Goal: Task Accomplishment & Management: Use online tool/utility

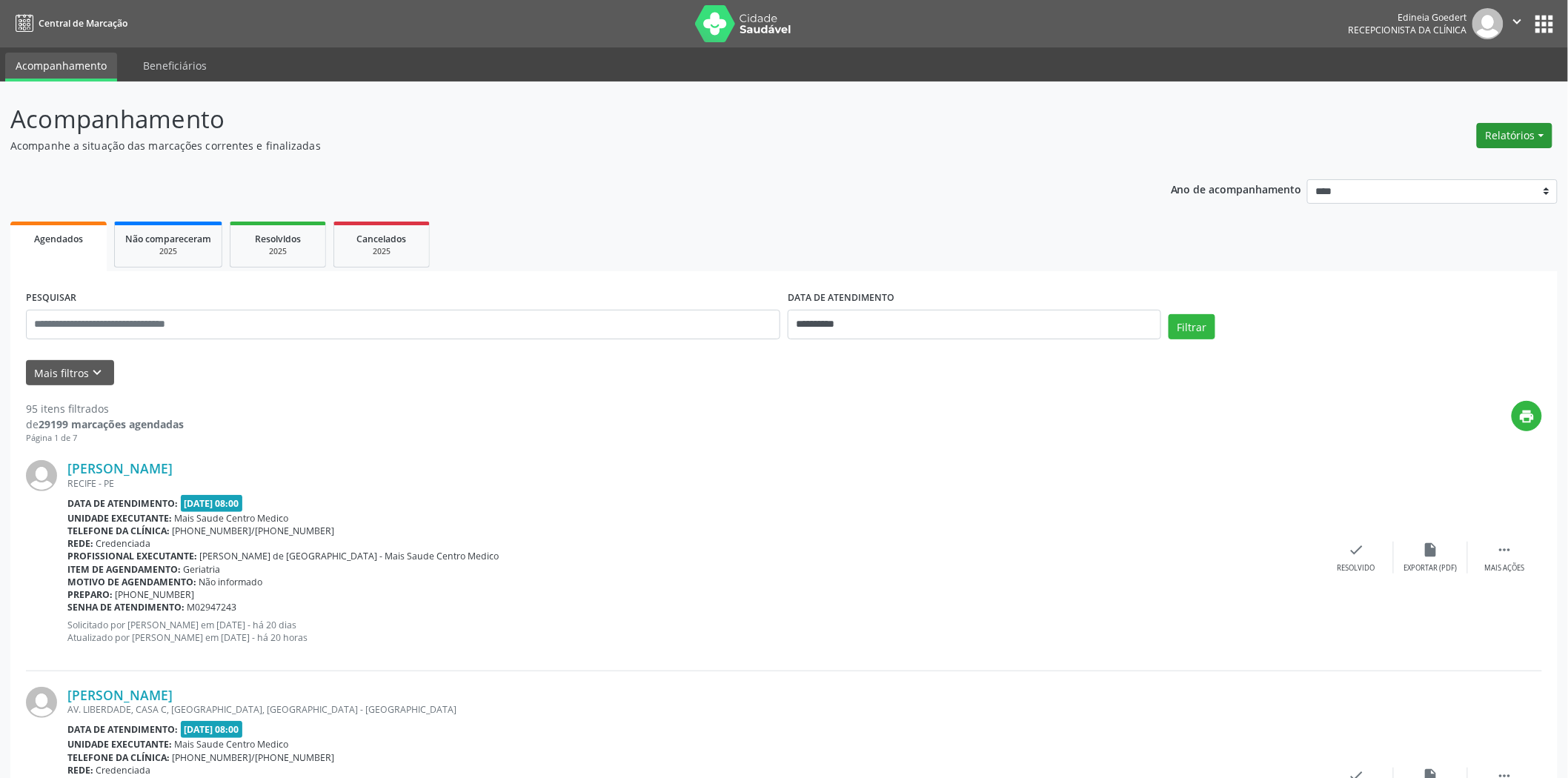
click at [1544, 134] on button "Relatórios" at bounding box center [1515, 135] width 76 height 25
click at [1451, 164] on link "Agendamentos" at bounding box center [1473, 166] width 159 height 20
select select "*"
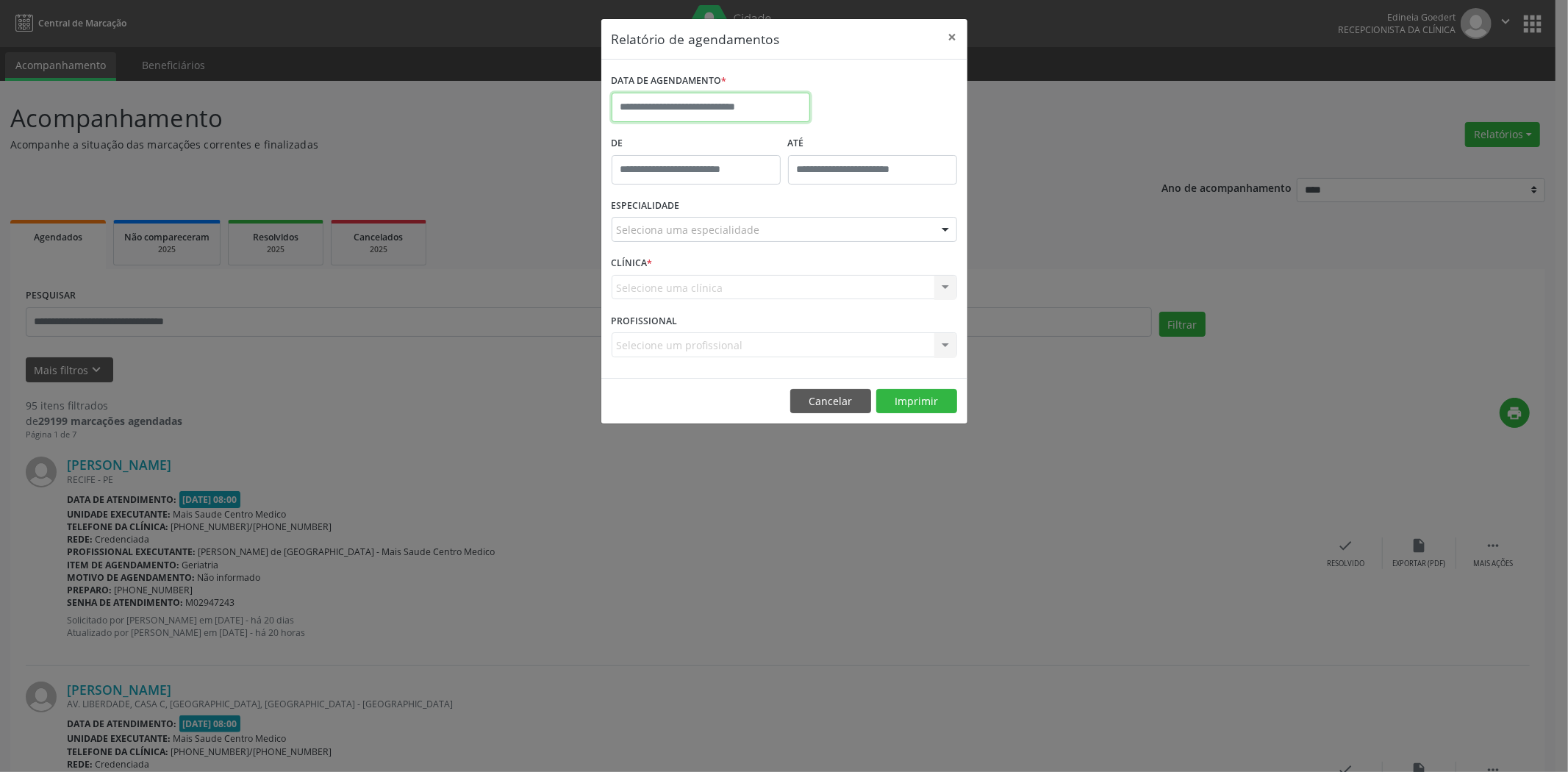
click at [702, 105] on input "text" at bounding box center [711, 107] width 198 height 29
click at [657, 240] on span "13" at bounding box center [659, 242] width 28 height 28
type input "**********"
click at [657, 241] on span "13" at bounding box center [659, 242] width 28 height 28
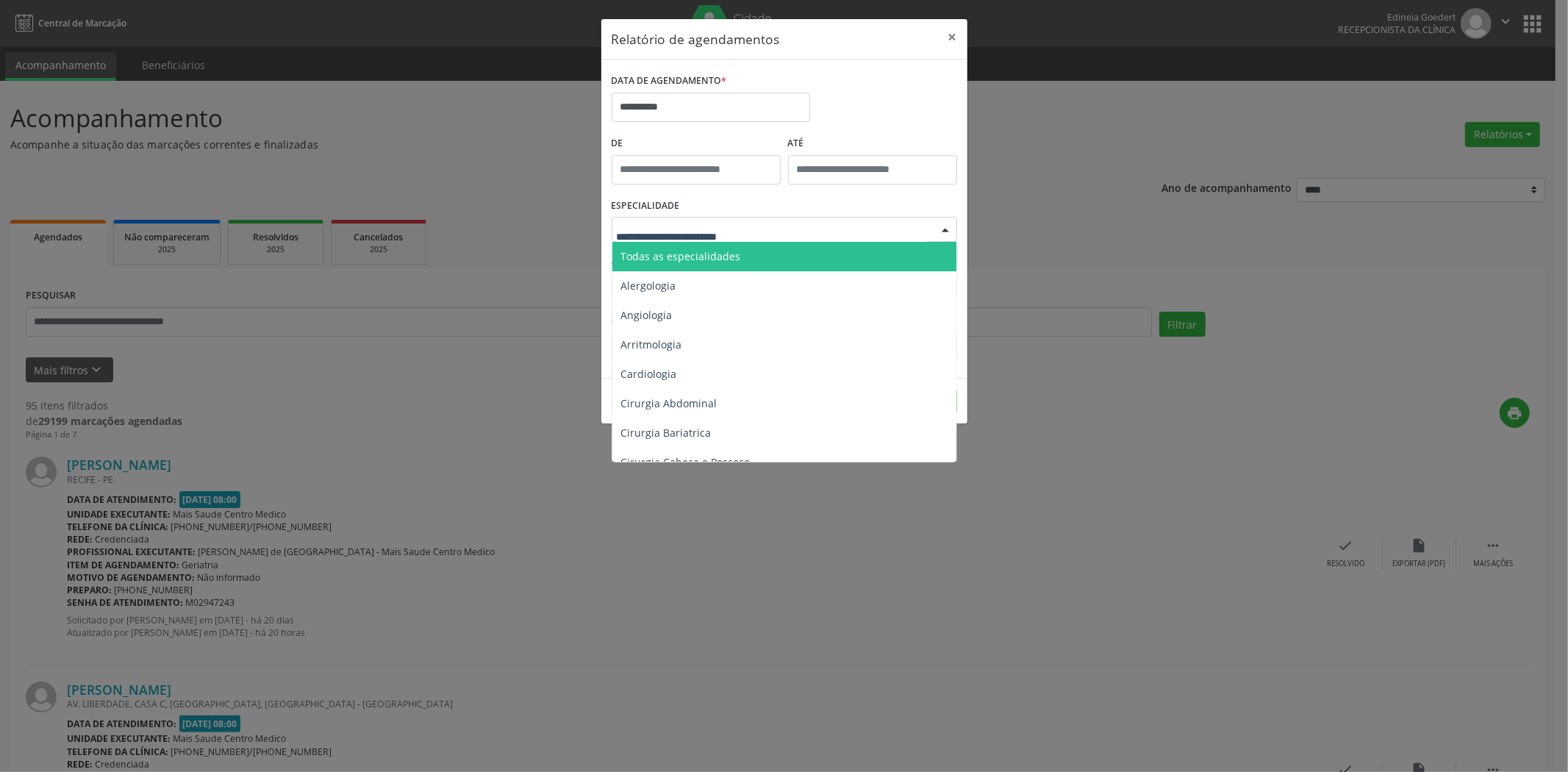
click at [724, 254] on span "Todas as especialidades" at bounding box center [680, 256] width 120 height 14
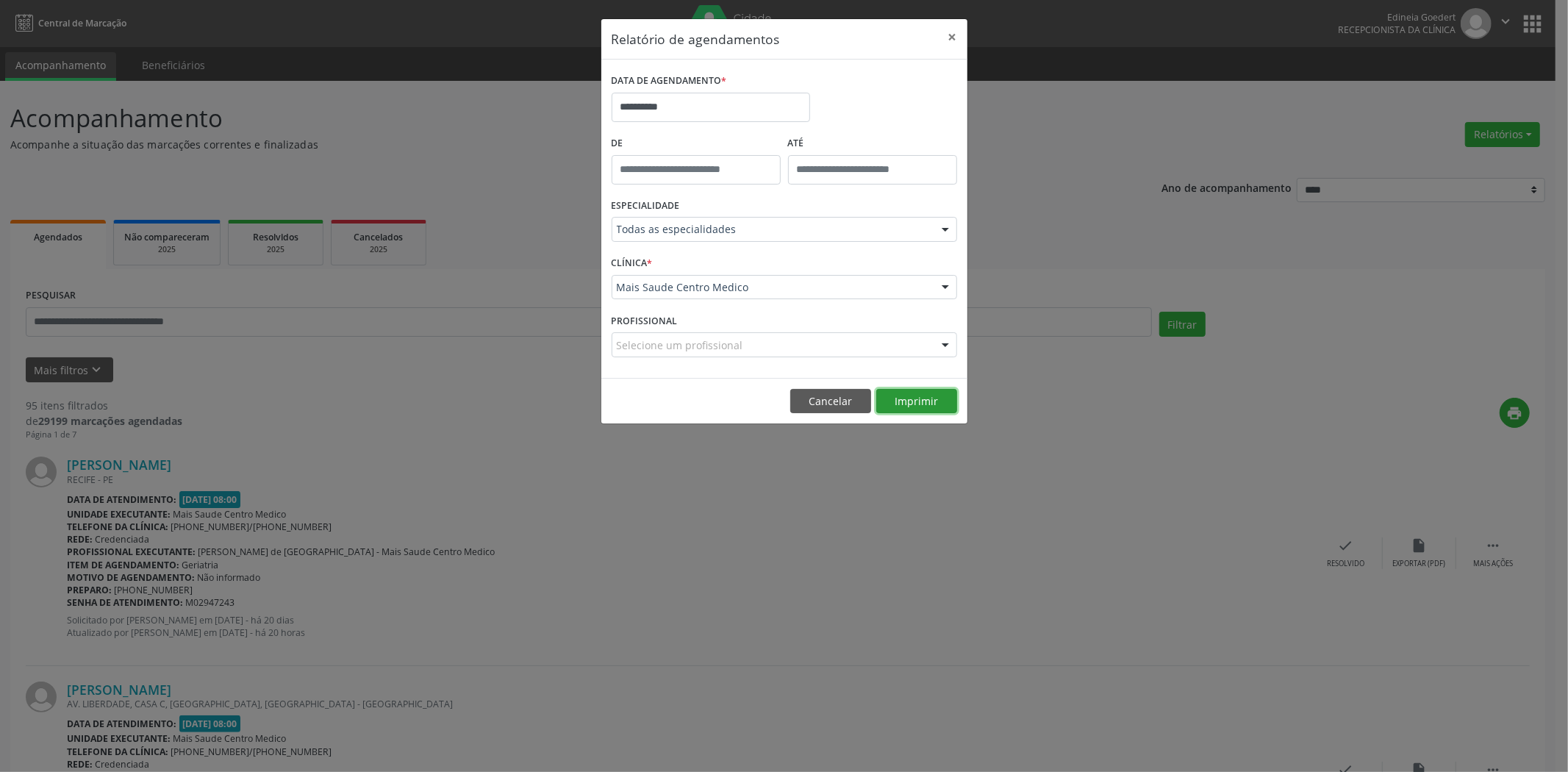
click at [911, 401] on button "Imprimir" at bounding box center [916, 401] width 81 height 25
